Goal: Task Accomplishment & Management: Complete application form

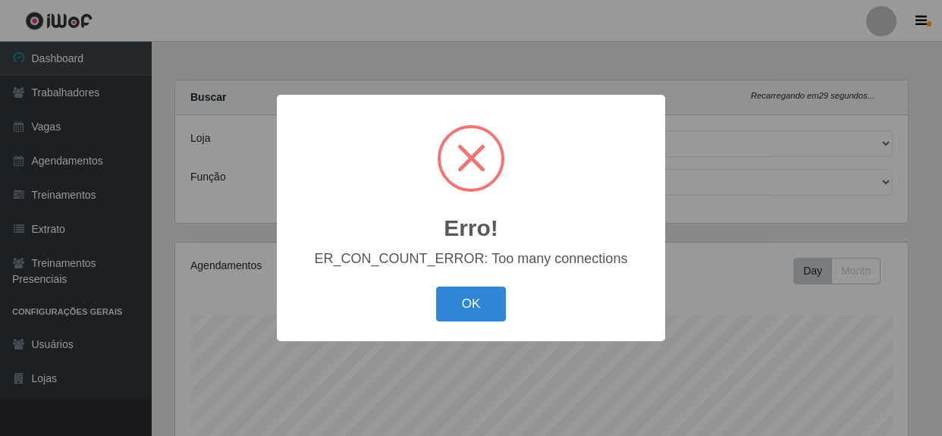
select select "429"
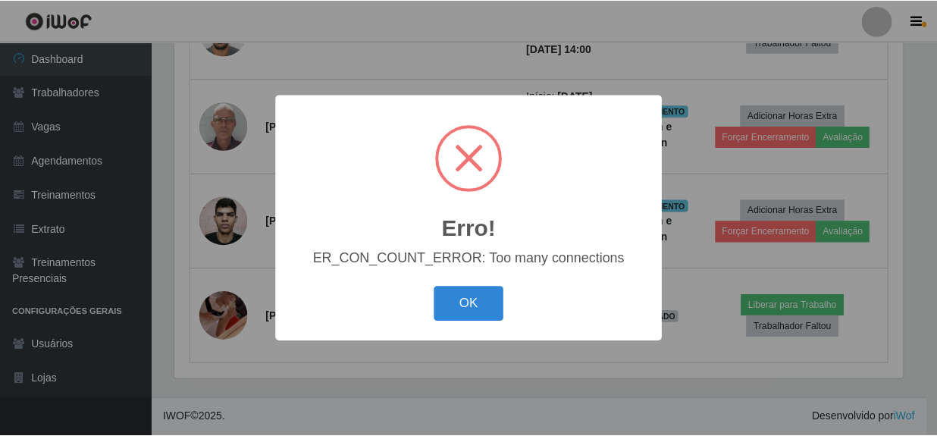
scroll to position [315, 732]
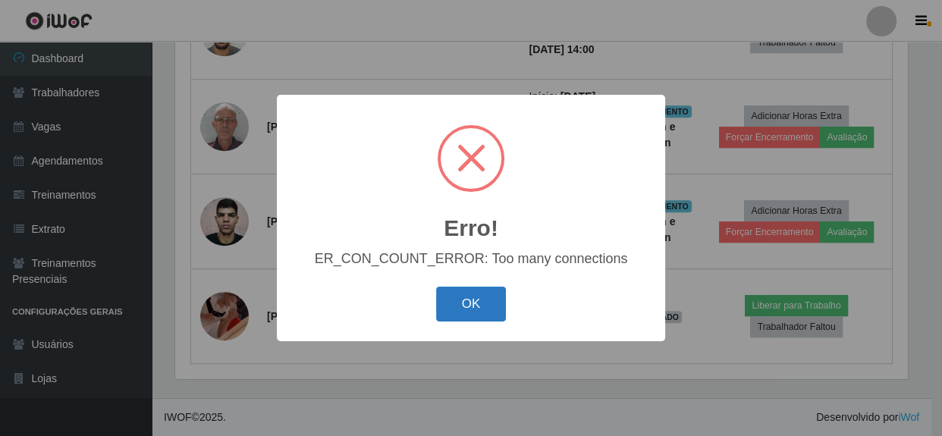
click at [455, 309] on button "OK" at bounding box center [471, 305] width 71 height 36
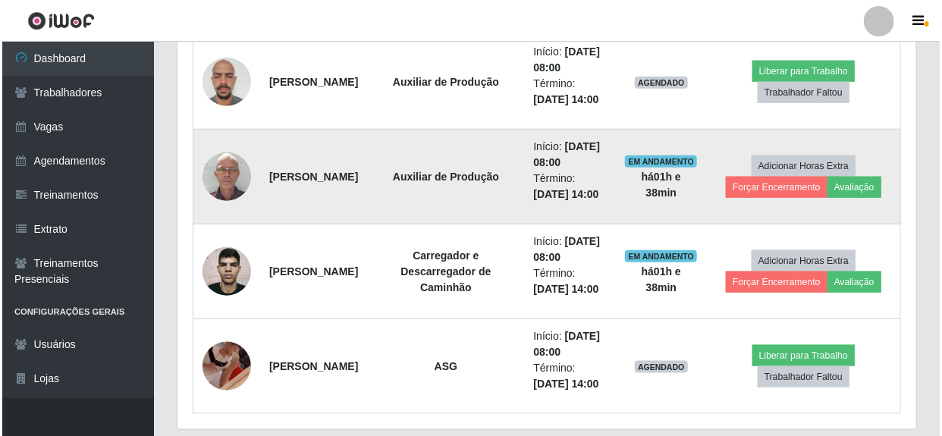
scroll to position [599, 0]
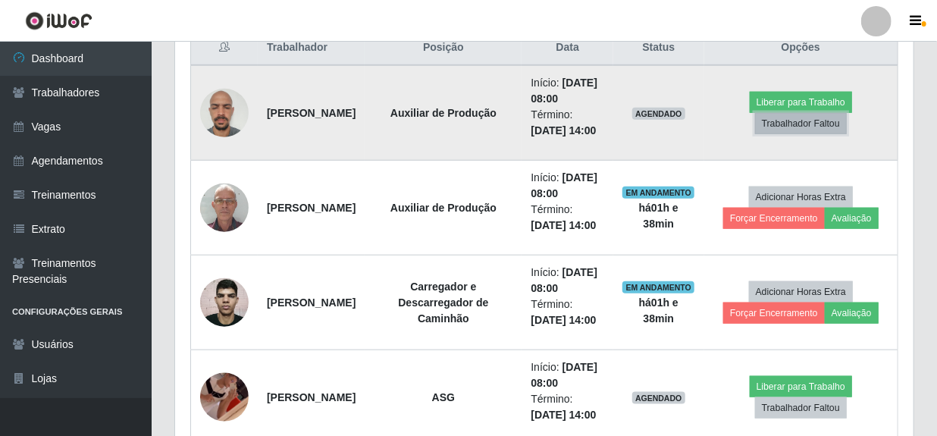
click at [800, 134] on button "Trabalhador Faltou" at bounding box center [801, 123] width 92 height 21
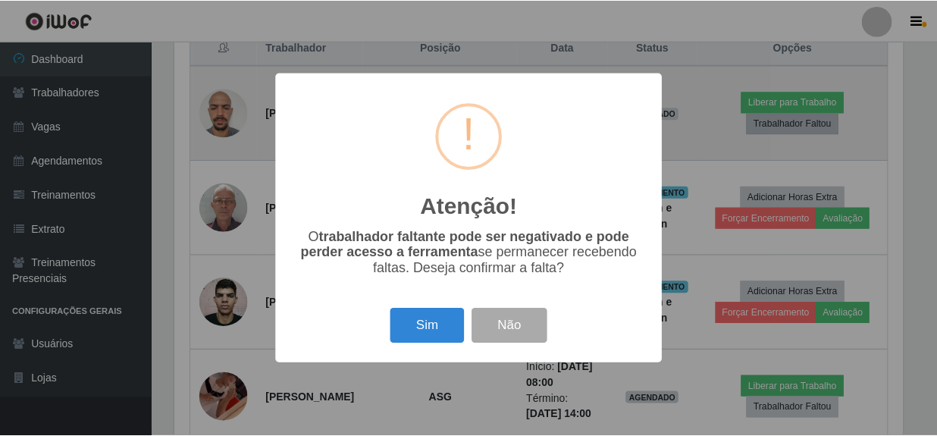
scroll to position [315, 732]
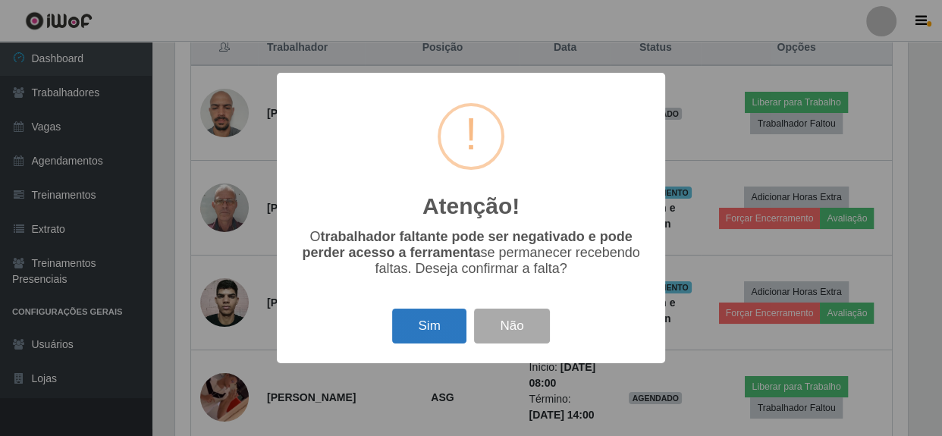
click at [428, 337] on button "Sim" at bounding box center [429, 327] width 74 height 36
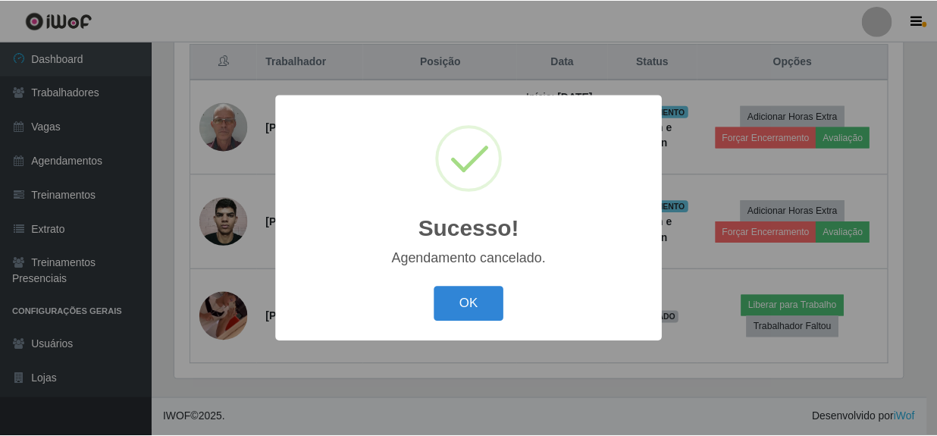
scroll to position [679, 0]
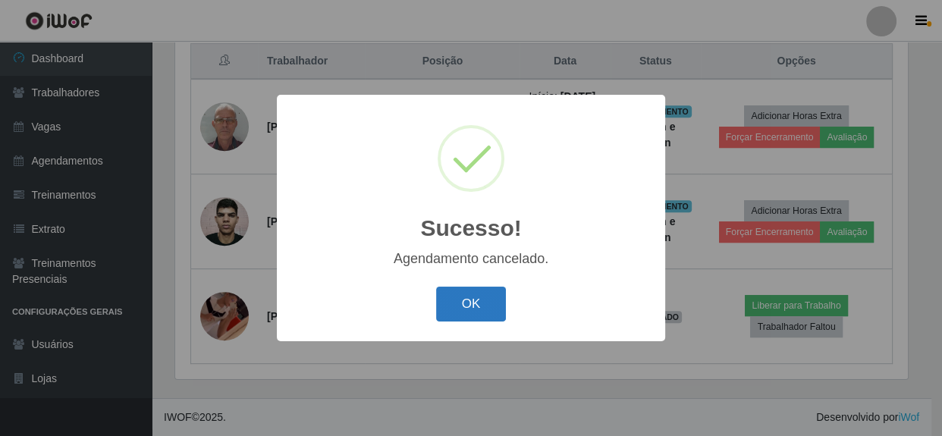
click at [461, 312] on button "OK" at bounding box center [471, 305] width 71 height 36
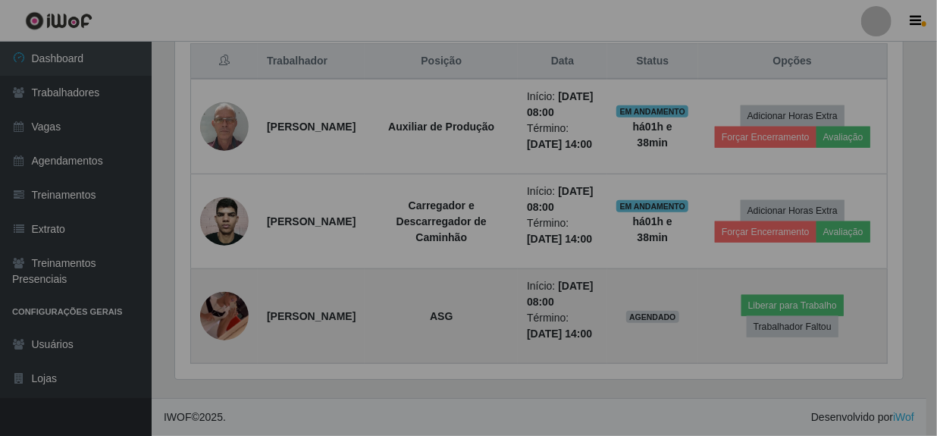
scroll to position [315, 739]
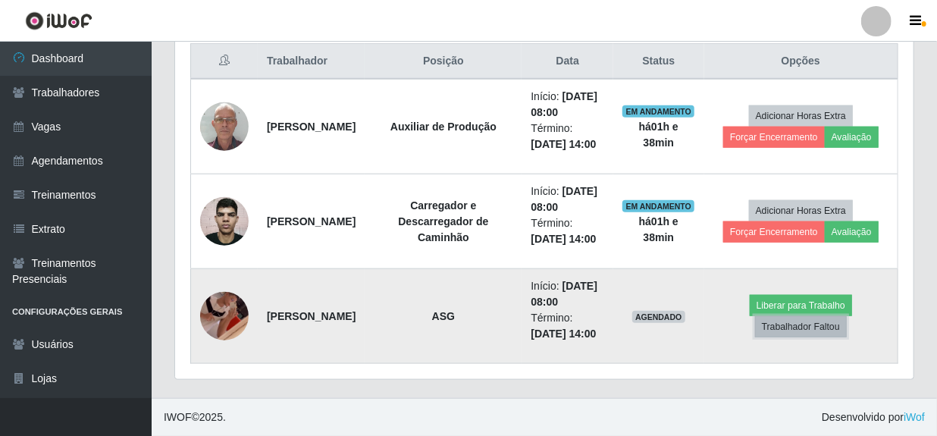
click at [789, 318] on button "Trabalhador Faltou" at bounding box center [801, 326] width 92 height 21
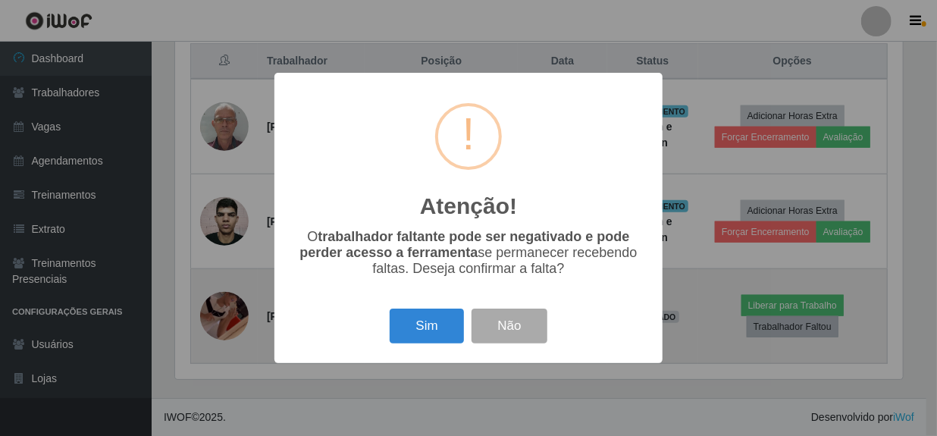
scroll to position [315, 732]
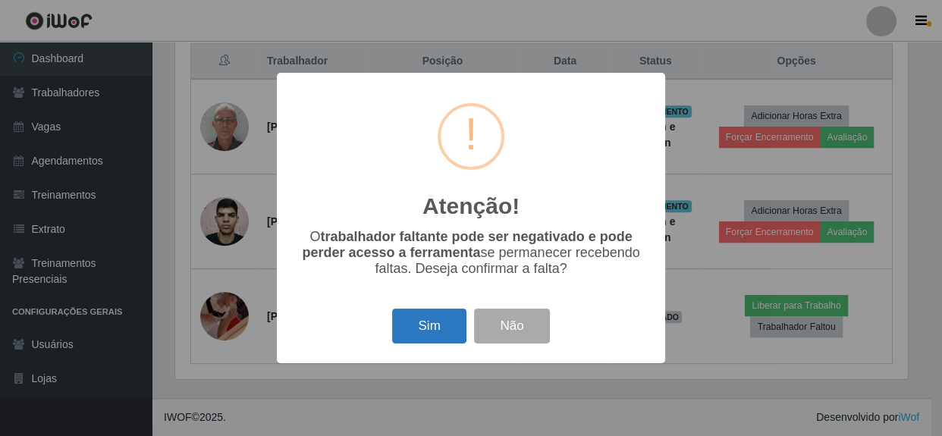
click at [446, 327] on button "Sim" at bounding box center [429, 327] width 74 height 36
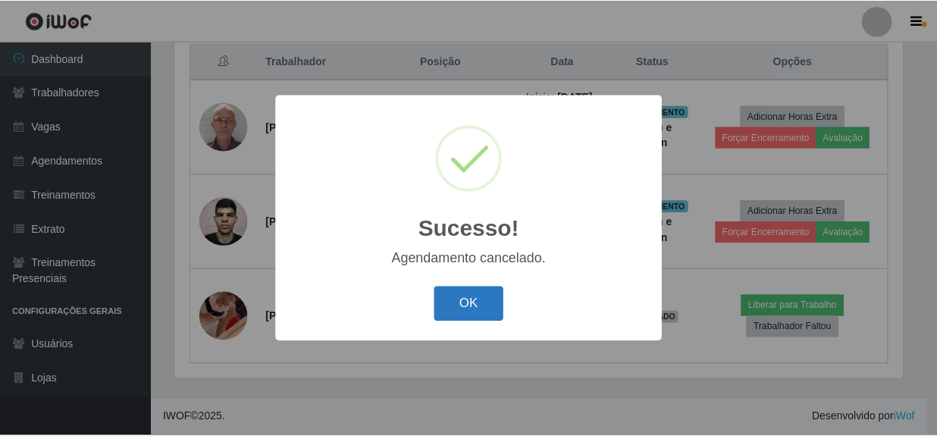
scroll to position [553, 0]
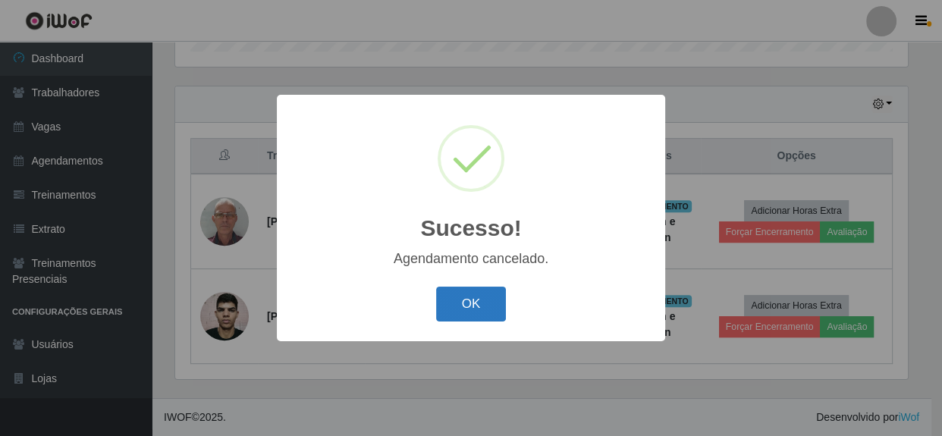
click at [480, 304] on button "OK" at bounding box center [471, 305] width 71 height 36
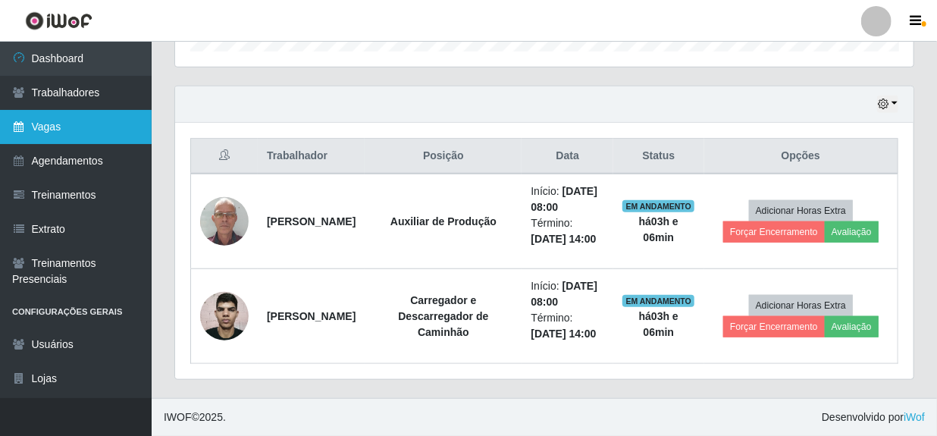
click at [61, 122] on link "Vagas" at bounding box center [76, 127] width 152 height 34
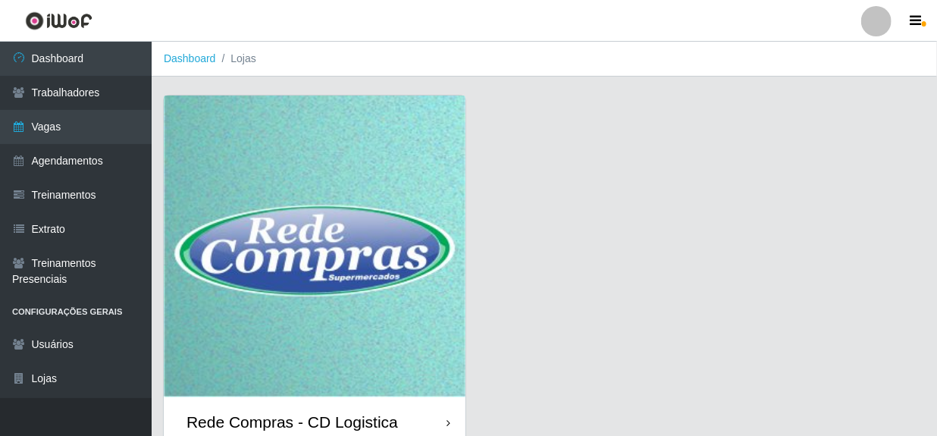
click at [295, 423] on div "Rede Compras - CD Logistica" at bounding box center [293, 422] width 212 height 19
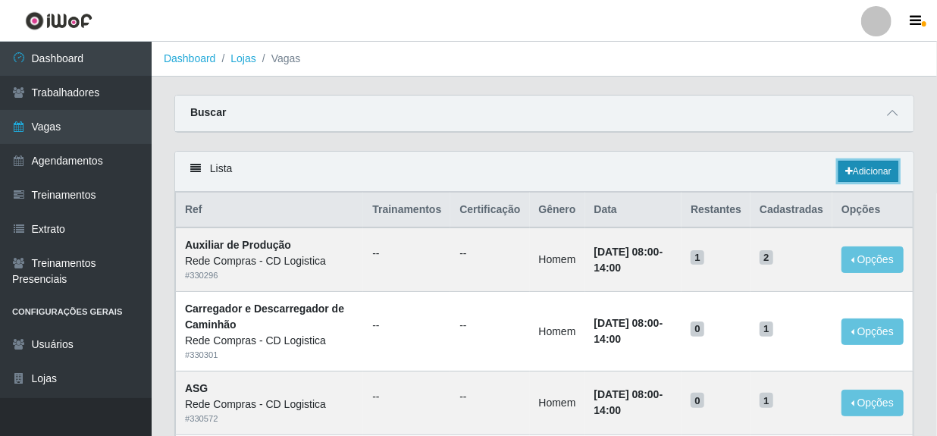
click at [884, 175] on link "Adicionar" at bounding box center [869, 171] width 60 height 21
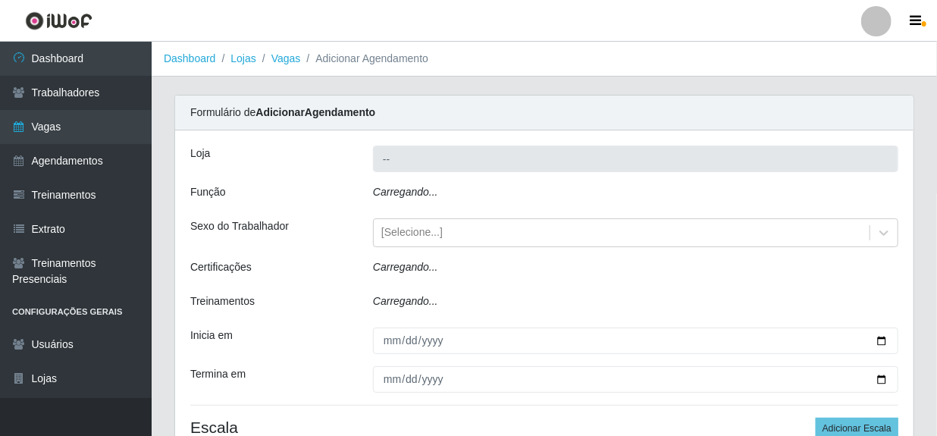
type input "Rede Compras - CD Logistica"
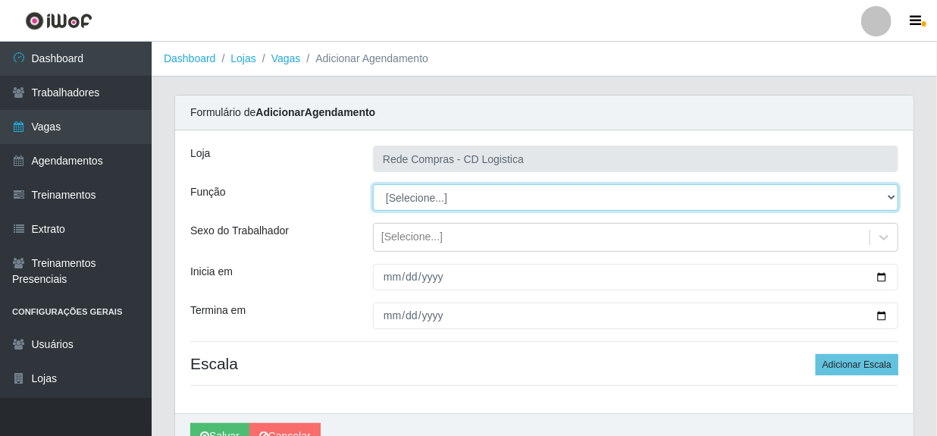
click at [894, 199] on select "[Selecione...] ASG ASG + ASG ++ Auxiliar de Depósito Auxiliar de Depósito + Aux…" at bounding box center [636, 197] width 526 height 27
select select "11"
click at [373, 184] on select "[Selecione...] ASG ASG + ASG ++ Auxiliar de Depósito Auxiliar de Depósito + Aux…" at bounding box center [636, 197] width 526 height 27
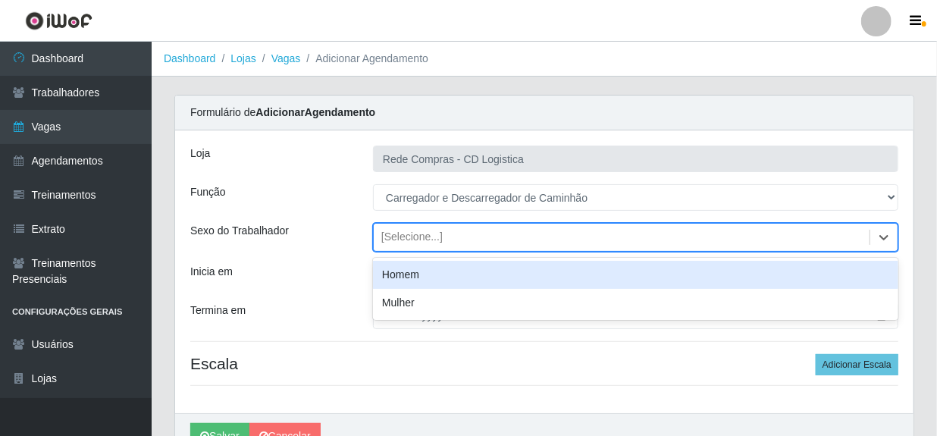
click at [500, 240] on div "[Selecione...]" at bounding box center [622, 237] width 496 height 25
click at [414, 275] on div "Homem" at bounding box center [636, 275] width 526 height 28
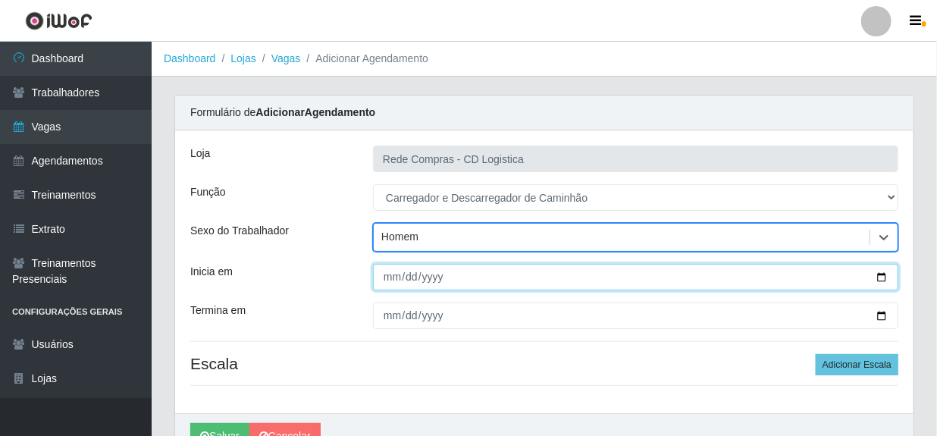
click at [387, 277] on input "Inicia em" at bounding box center [636, 277] width 526 height 27
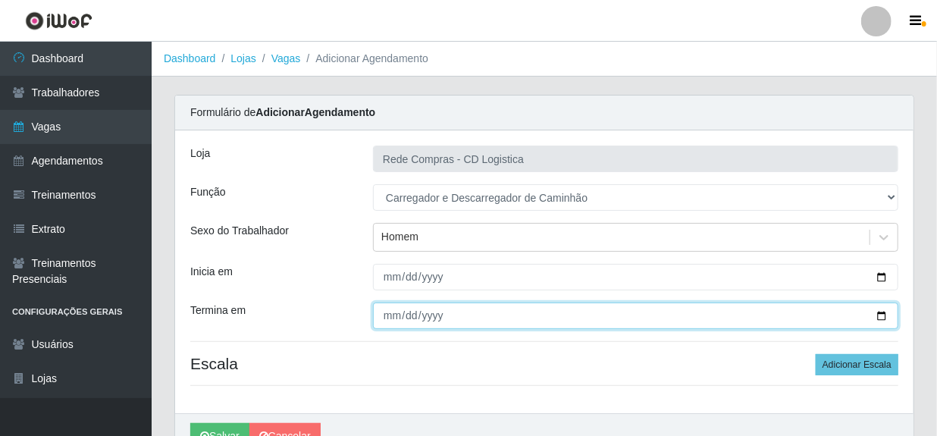
click at [389, 317] on input "Termina em" at bounding box center [636, 316] width 526 height 27
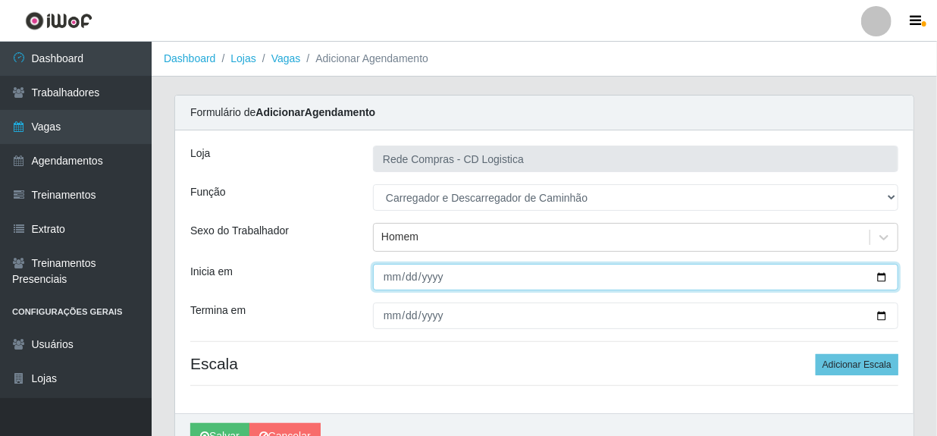
click at [386, 276] on input "[DATE]" at bounding box center [636, 277] width 526 height 27
type input "[DATE]"
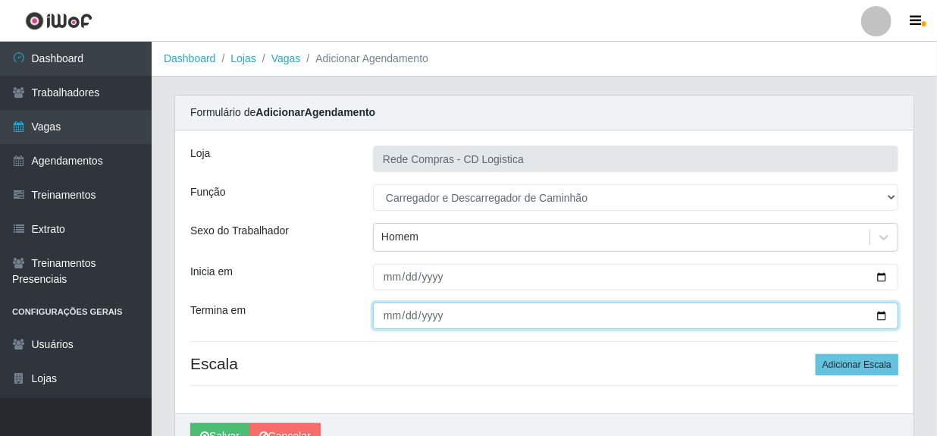
click at [386, 322] on input "Termina em" at bounding box center [636, 316] width 526 height 27
type input "[DATE]"
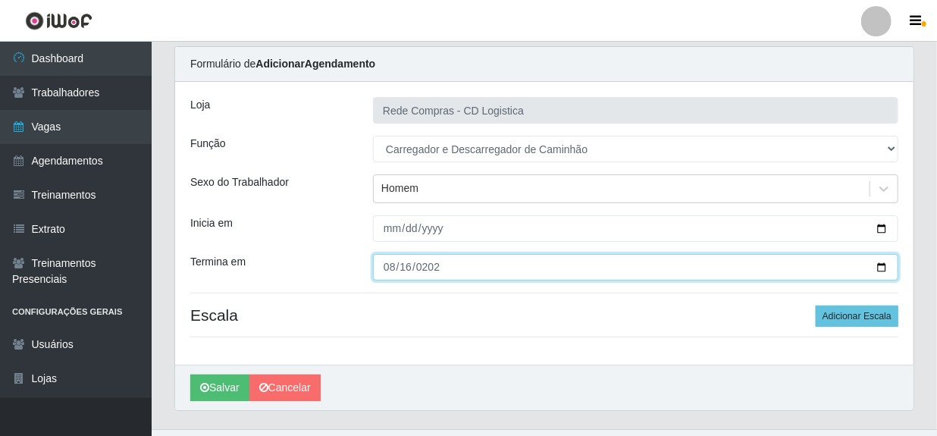
scroll to position [78, 0]
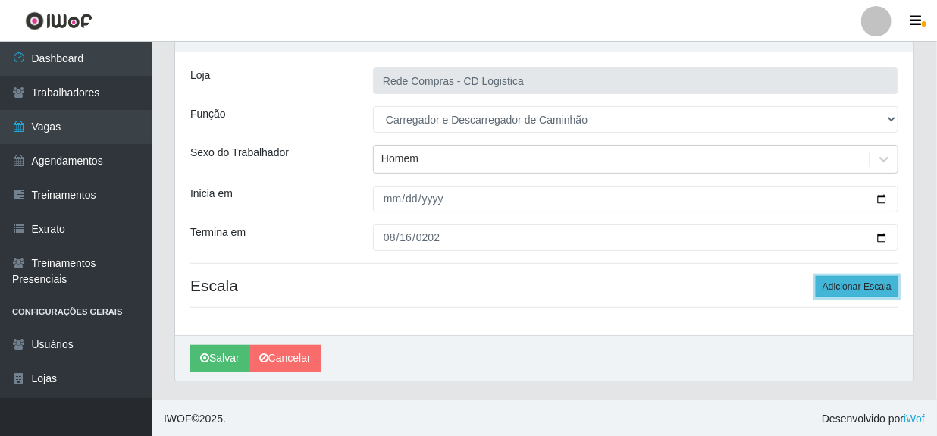
click at [837, 289] on button "Adicionar Escala" at bounding box center [857, 286] width 83 height 21
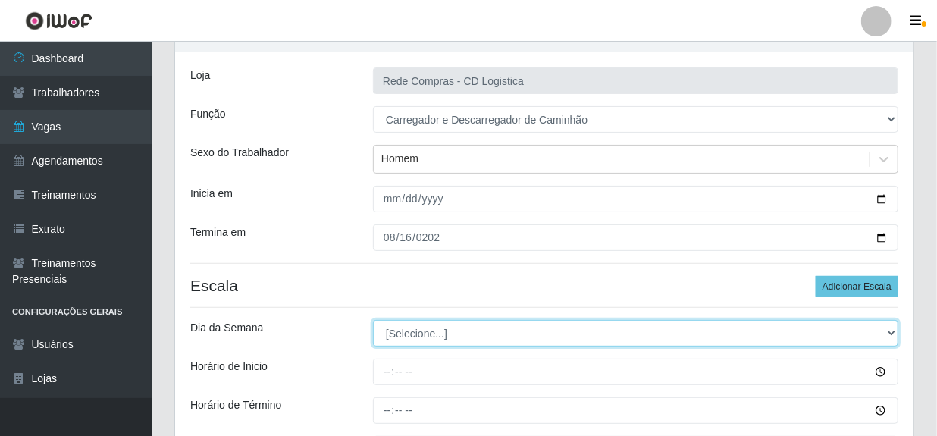
click at [887, 331] on select "[Selecione...] Segunda Terça Quarta Quinta Sexta Sábado Domingo" at bounding box center [636, 333] width 526 height 27
select select "6"
click at [373, 320] on select "[Selecione...] Segunda Terça Quarta Quinta Sexta Sábado Domingo" at bounding box center [636, 333] width 526 height 27
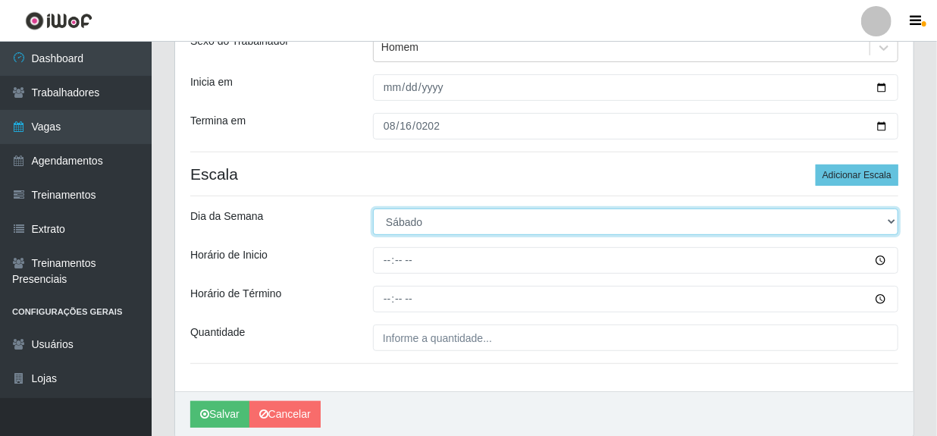
scroll to position [216, 0]
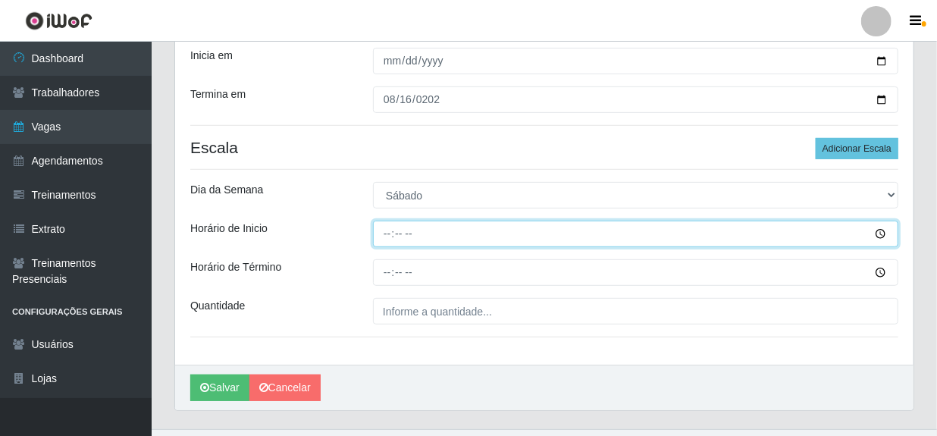
click at [384, 235] on input "Horário de Inicio" at bounding box center [636, 234] width 526 height 27
type input "08:13"
type input "08:00"
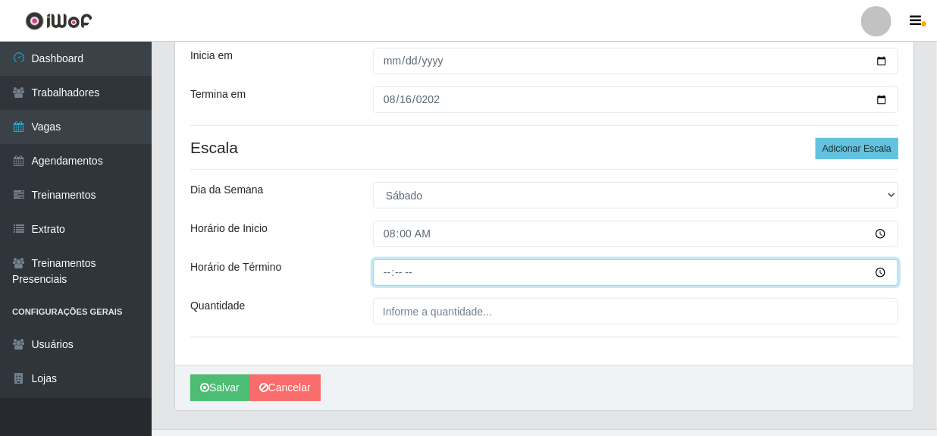
click at [388, 275] on input "Horário de Término" at bounding box center [636, 272] width 526 height 27
type input "13:00"
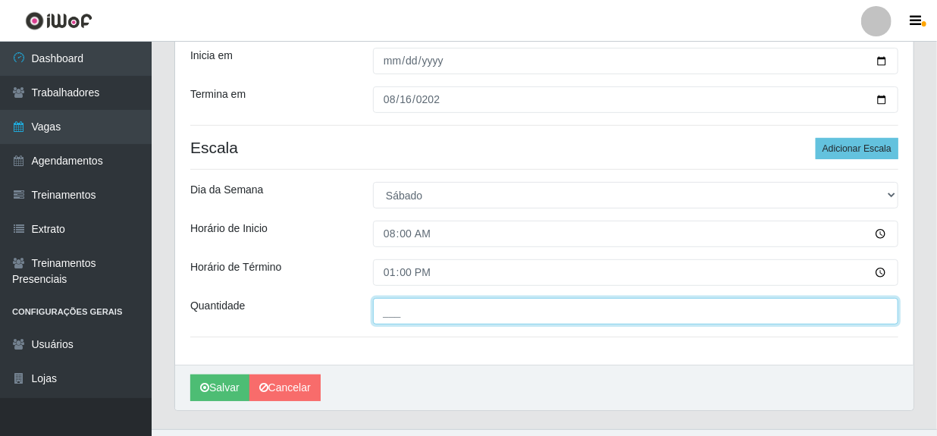
click at [410, 309] on input "___" at bounding box center [636, 311] width 526 height 27
type input "08_"
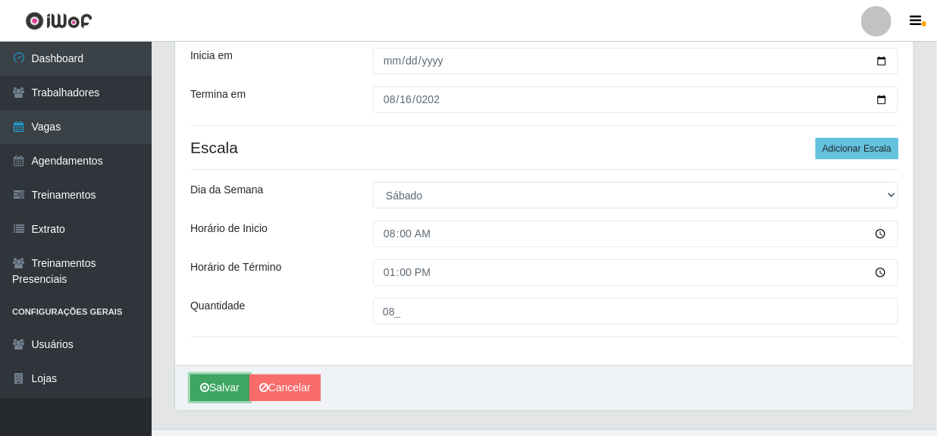
click at [227, 388] on button "Salvar" at bounding box center [219, 388] width 59 height 27
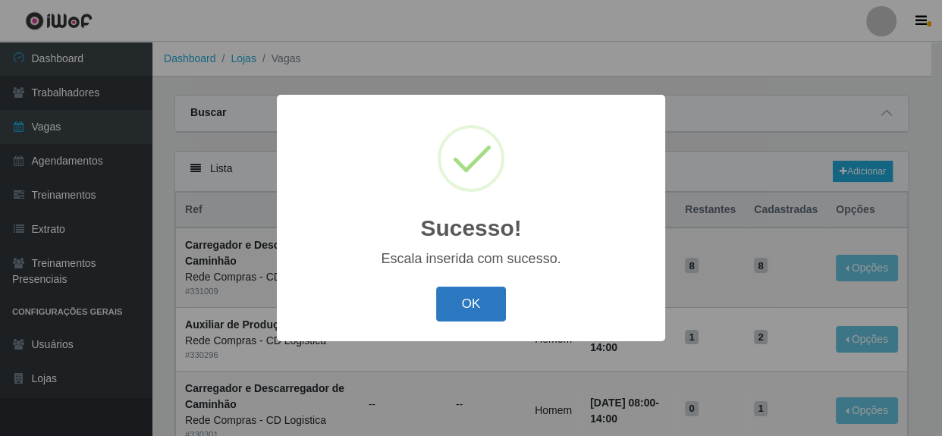
click at [470, 300] on button "OK" at bounding box center [471, 305] width 71 height 36
